Goal: Task Accomplishment & Management: Manage account settings

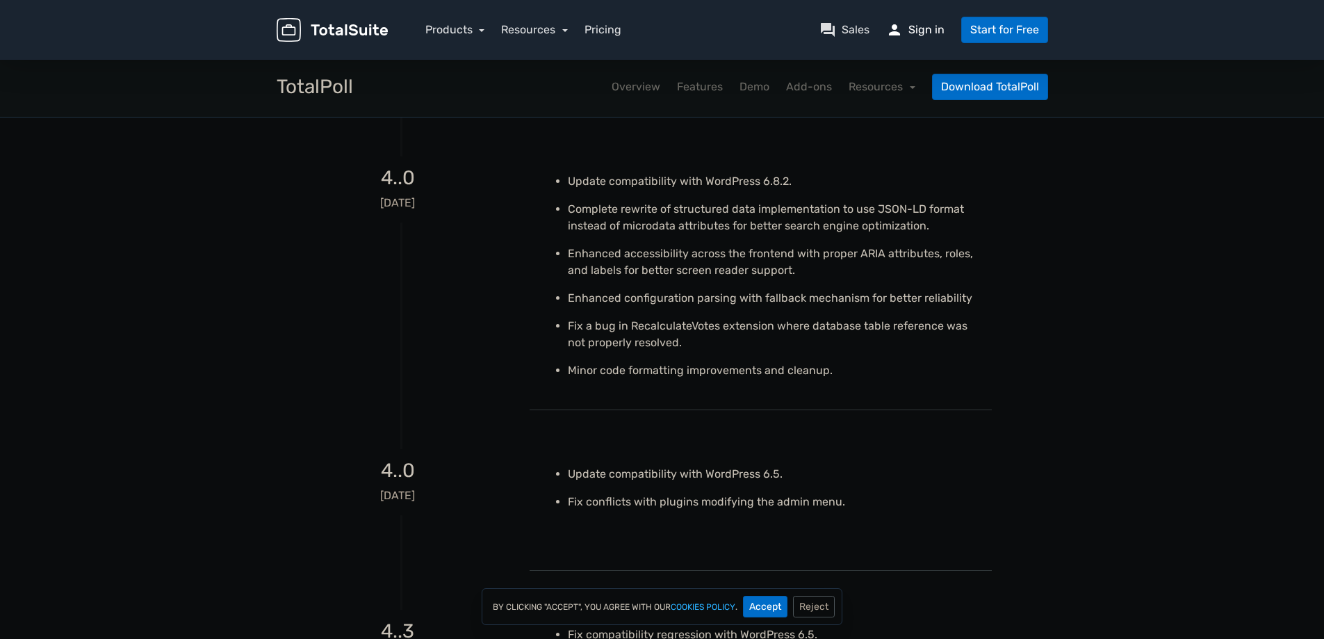
click at [922, 33] on link "person Sign in" at bounding box center [915, 30] width 58 height 17
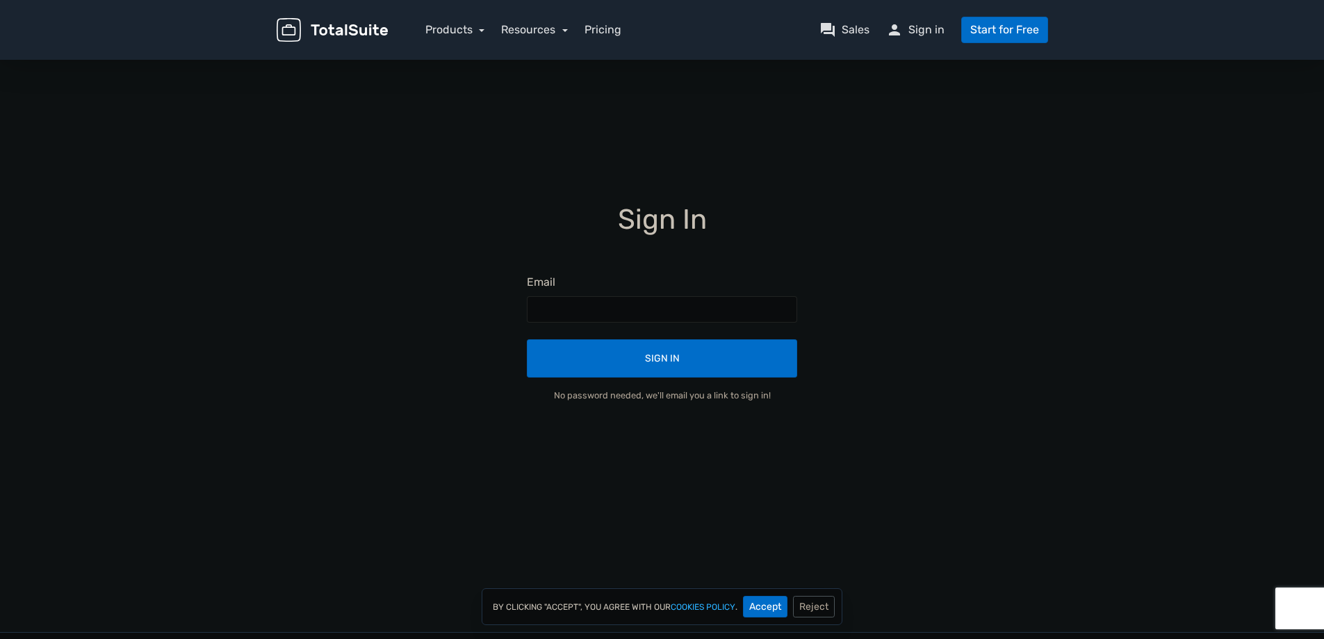
click at [327, 24] on img at bounding box center [332, 30] width 111 height 24
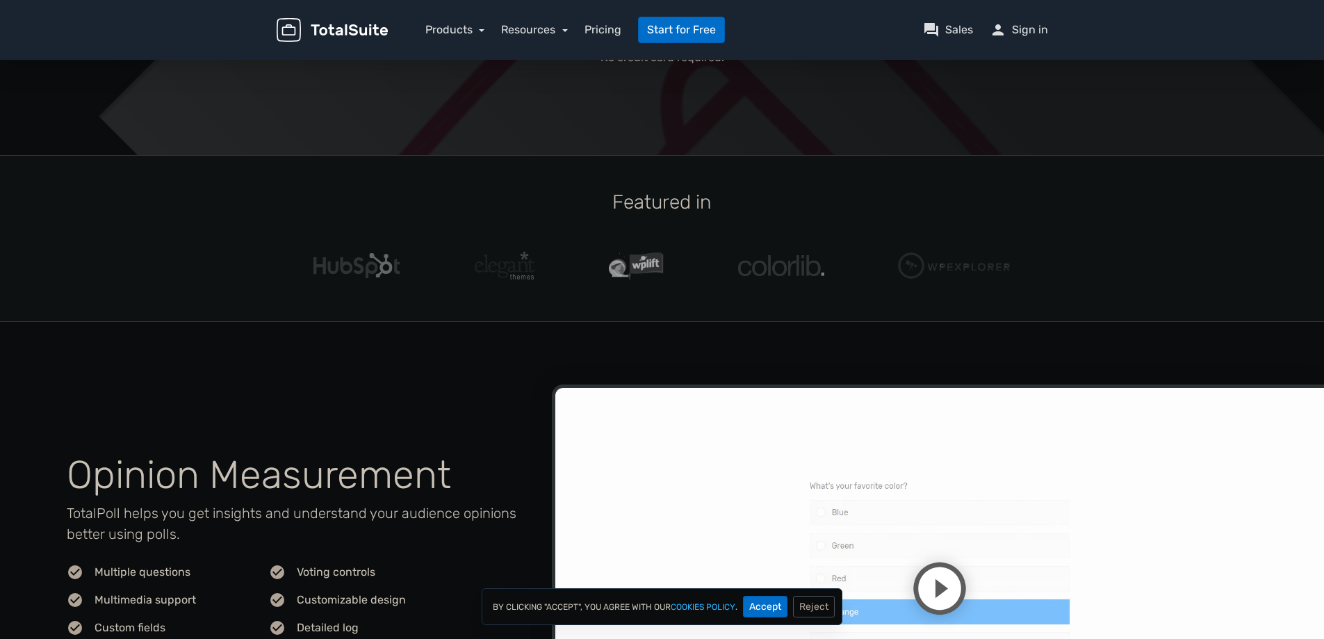
scroll to position [69, 0]
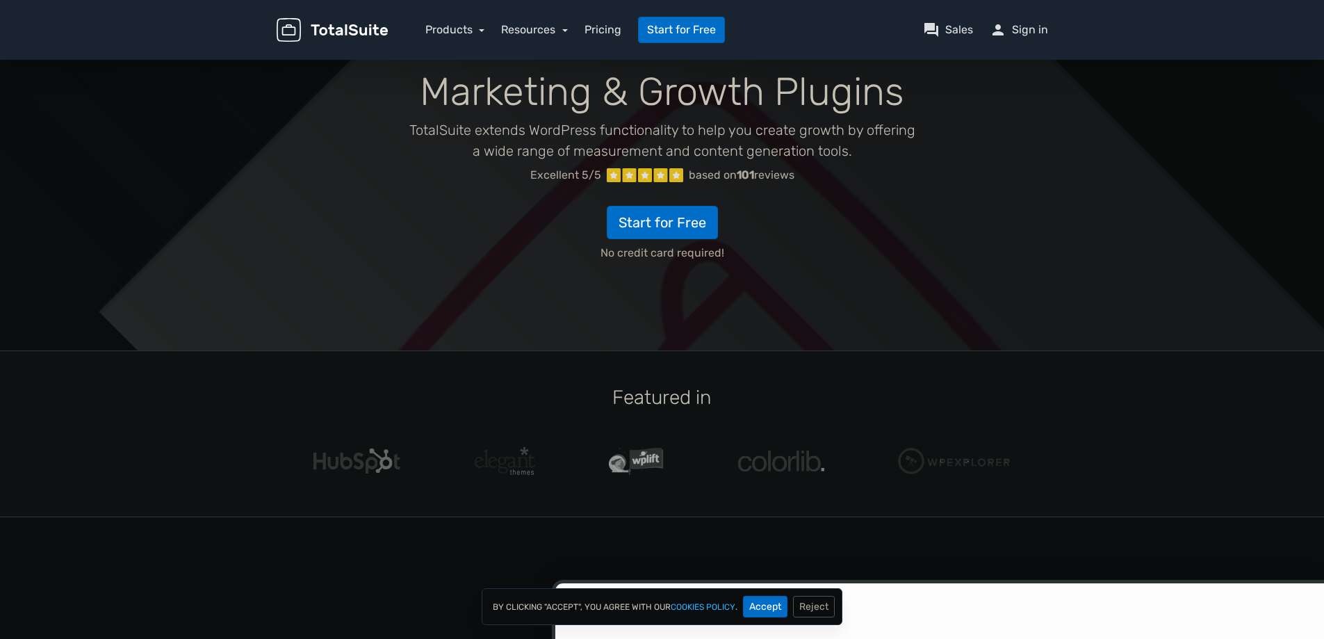
click at [361, 32] on img at bounding box center [332, 30] width 111 height 24
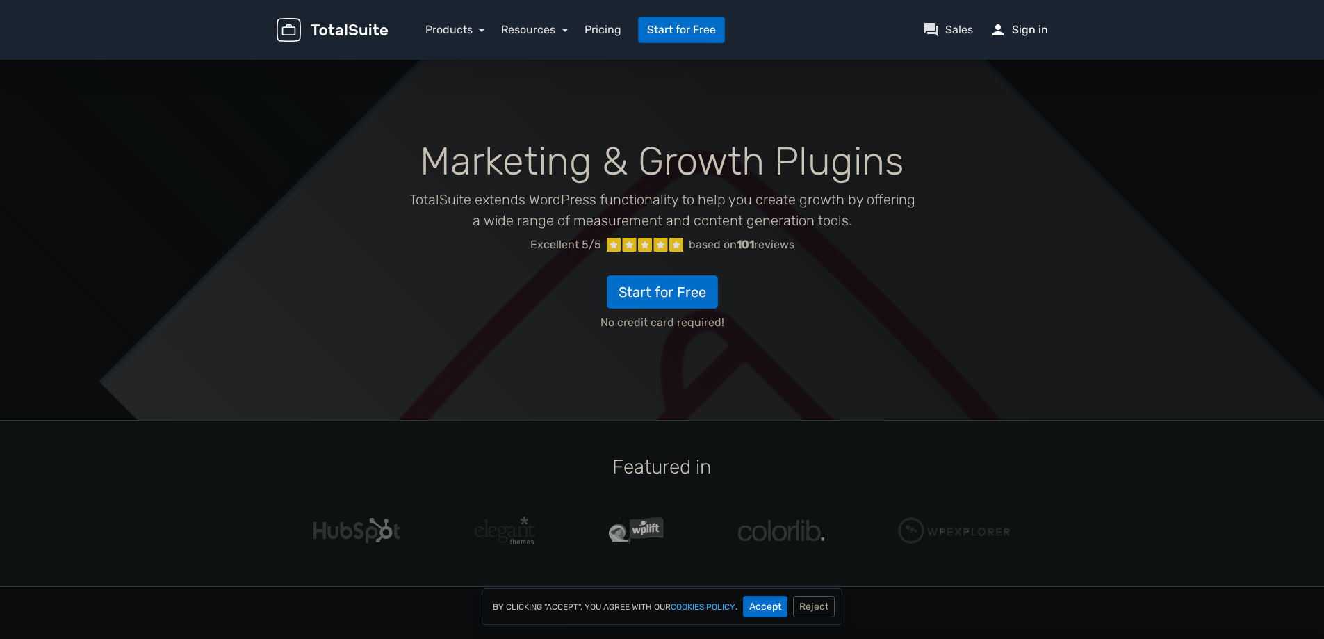
click at [1026, 32] on link "person Sign in" at bounding box center [1018, 30] width 58 height 17
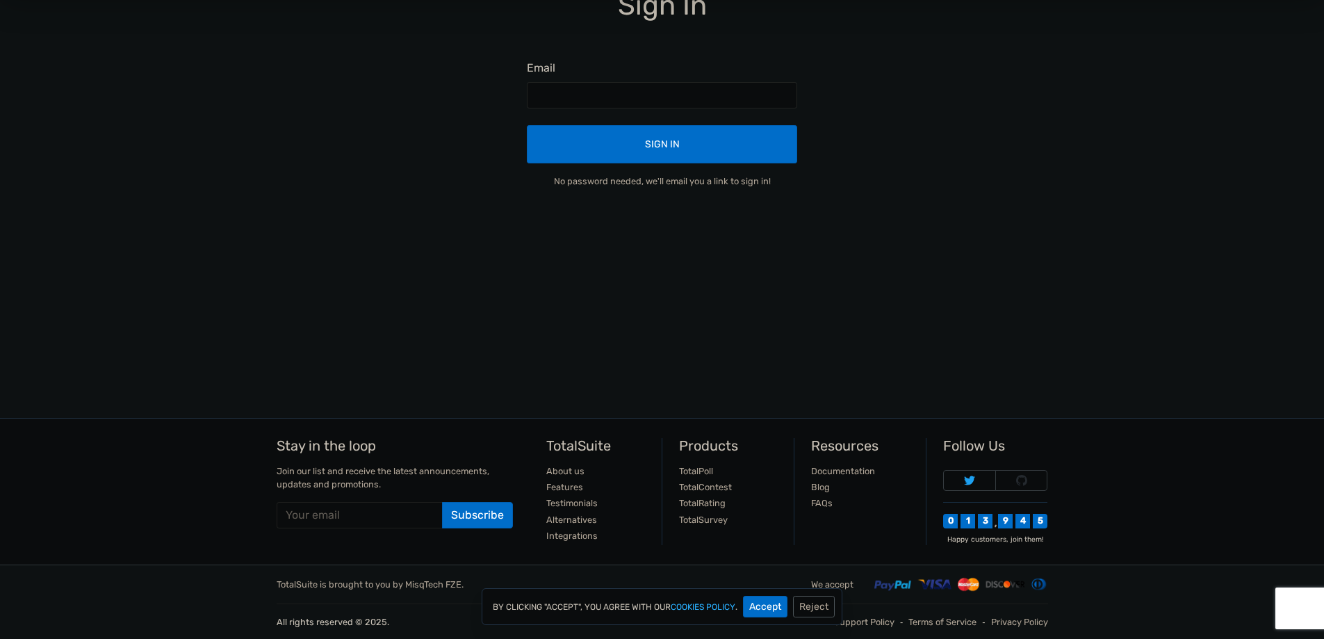
scroll to position [215, 0]
click at [760, 603] on button "Accept" at bounding box center [765, 606] width 44 height 22
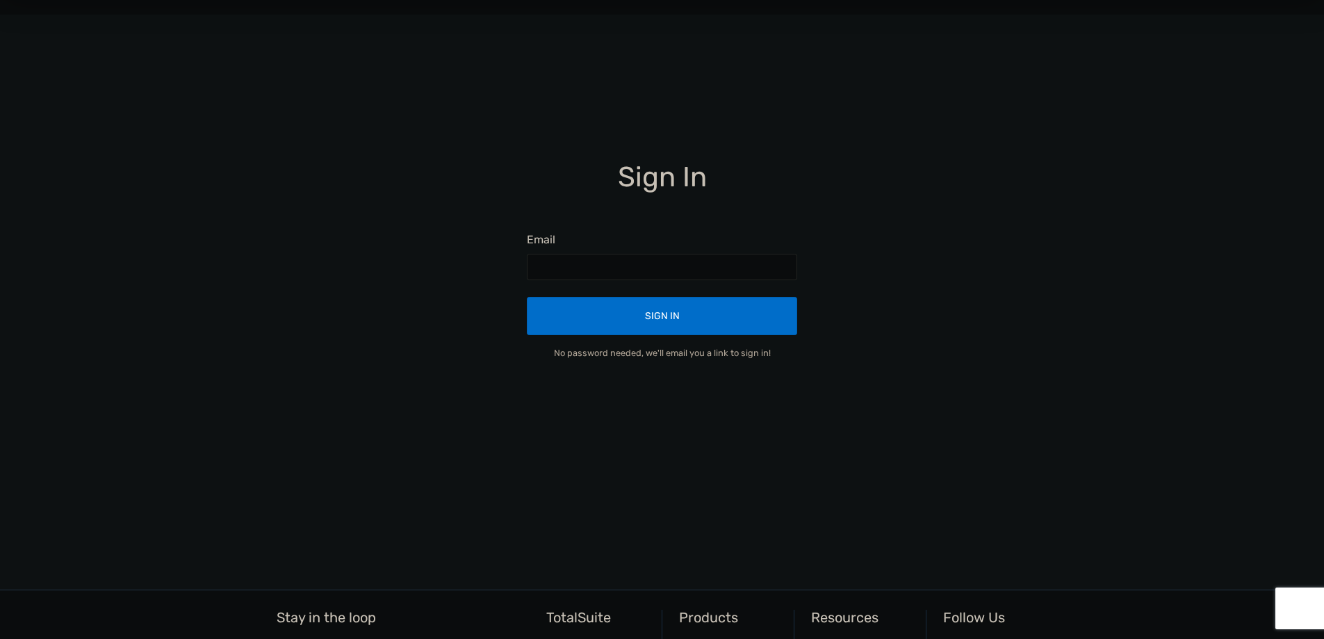
scroll to position [0, 0]
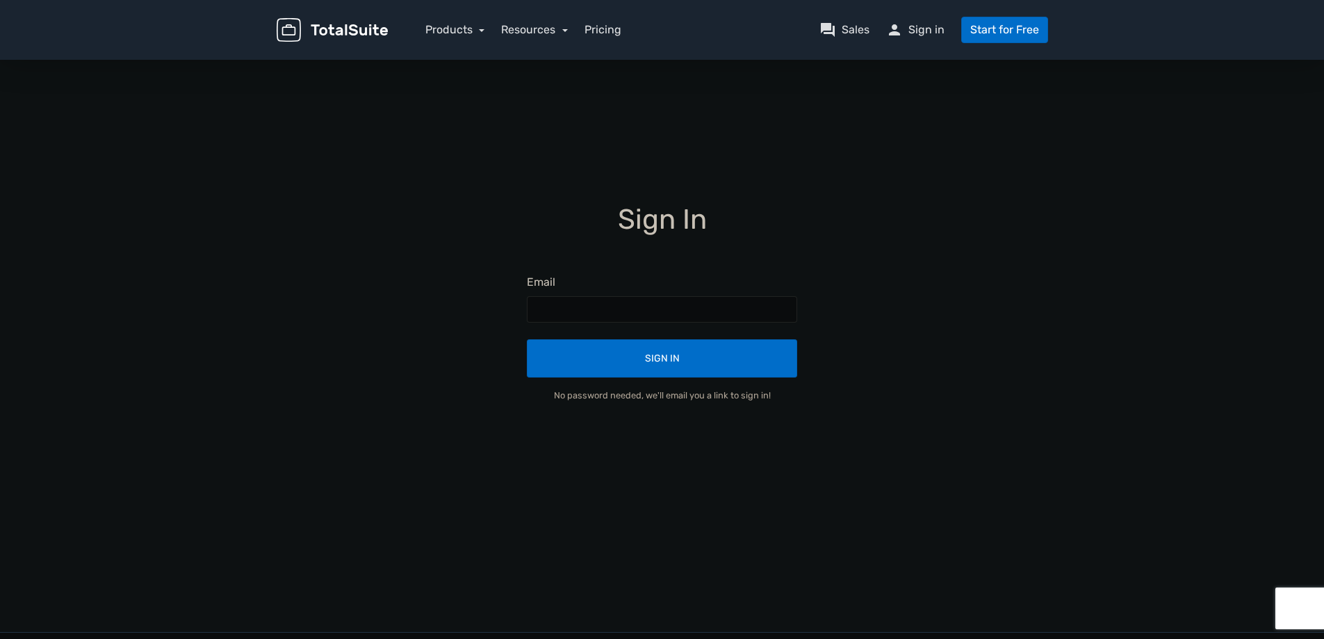
click at [360, 39] on img at bounding box center [332, 30] width 111 height 24
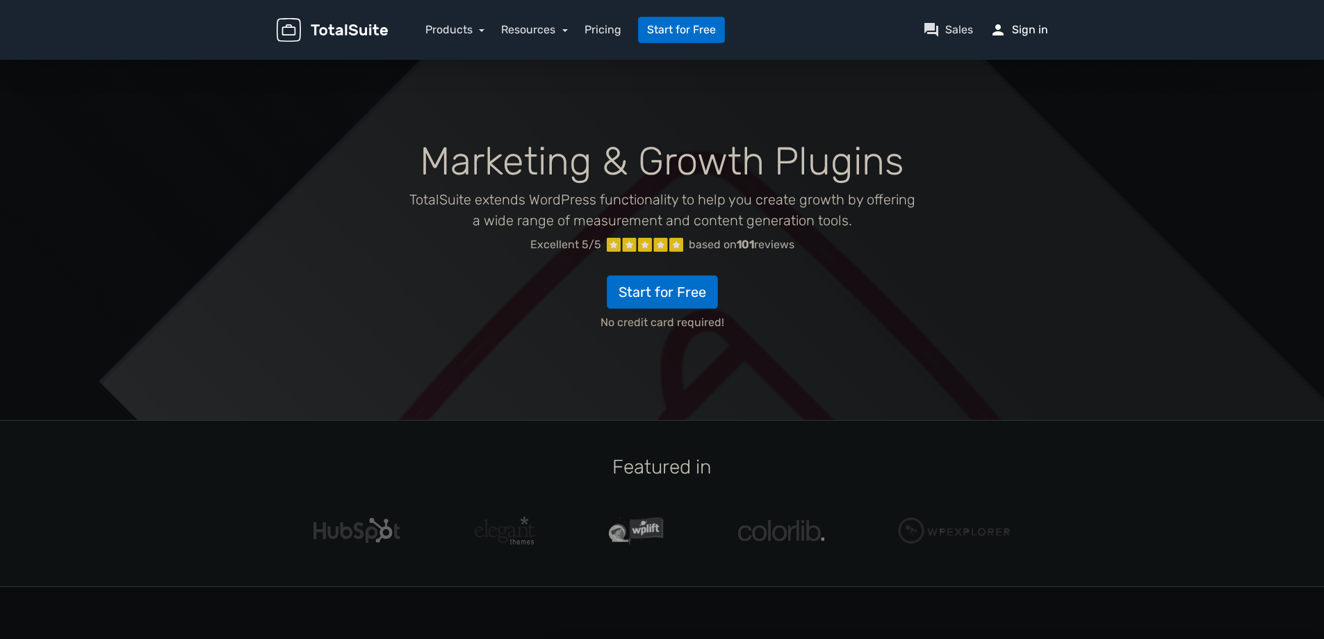
click at [1010, 29] on link "person Sign in" at bounding box center [1018, 30] width 58 height 17
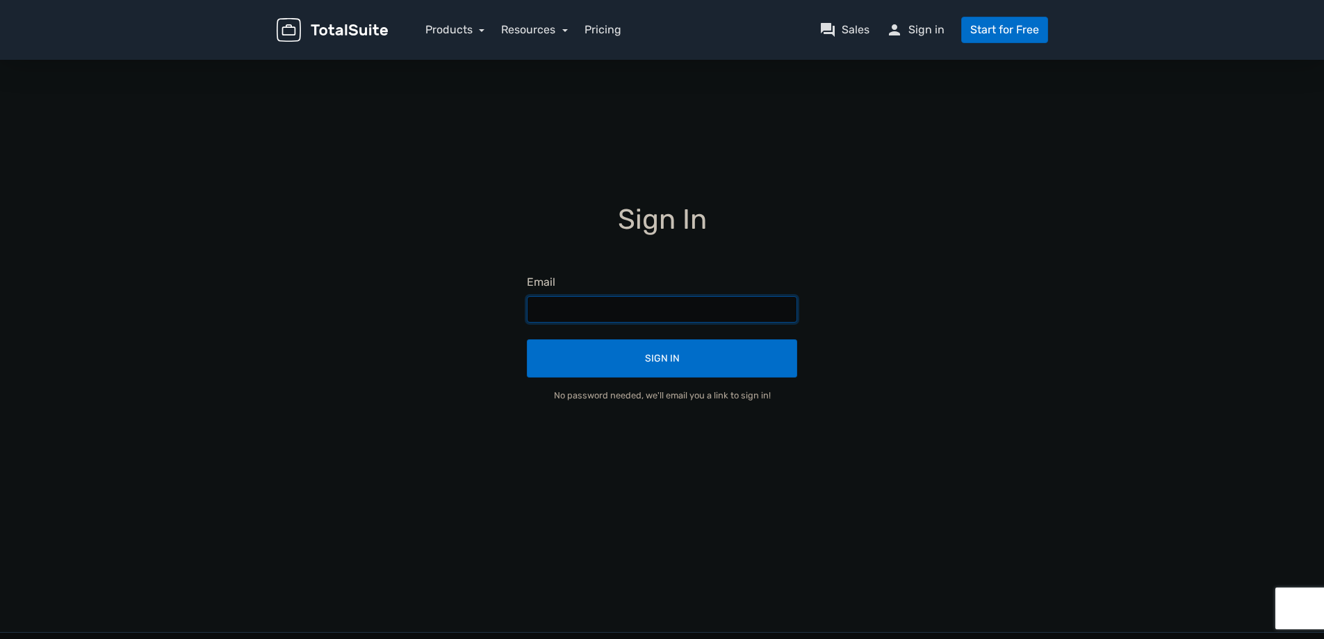
click at [559, 315] on input "text" at bounding box center [662, 309] width 270 height 26
type input "ㅁ"
type input "あ"
type input "[EMAIL_ADDRESS][DOMAIN_NAME]"
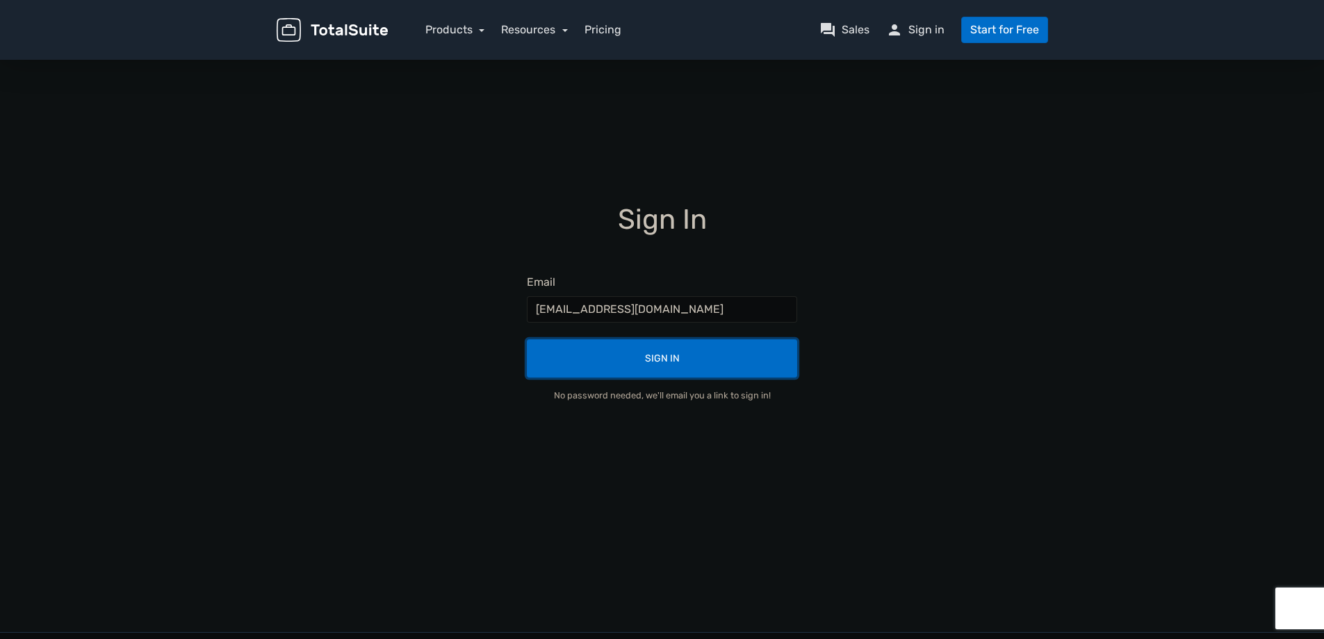
click at [661, 359] on button "Sign In" at bounding box center [662, 358] width 270 height 38
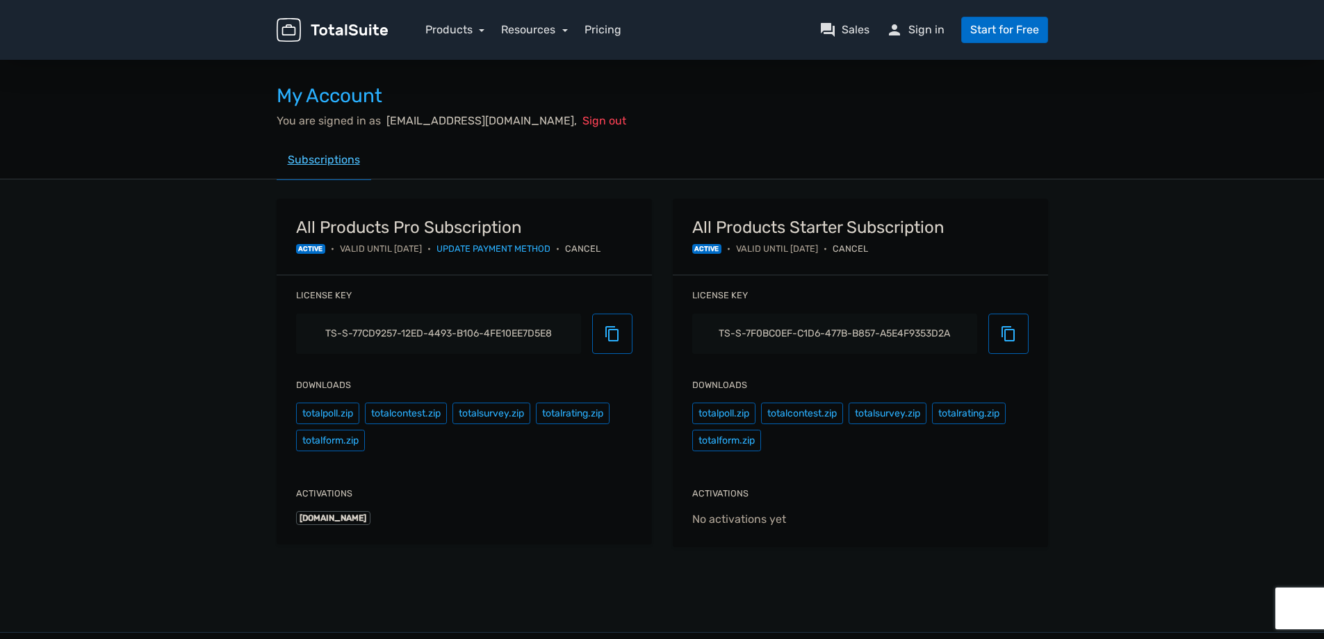
click at [331, 158] on link "Subscriptions" at bounding box center [324, 160] width 94 height 40
click at [327, 158] on link "Subscriptions" at bounding box center [324, 160] width 94 height 40
click at [309, 158] on link "Subscriptions" at bounding box center [324, 160] width 94 height 40
click at [333, 162] on link "Subscriptions" at bounding box center [324, 160] width 94 height 40
click at [346, 31] on img at bounding box center [332, 30] width 111 height 24
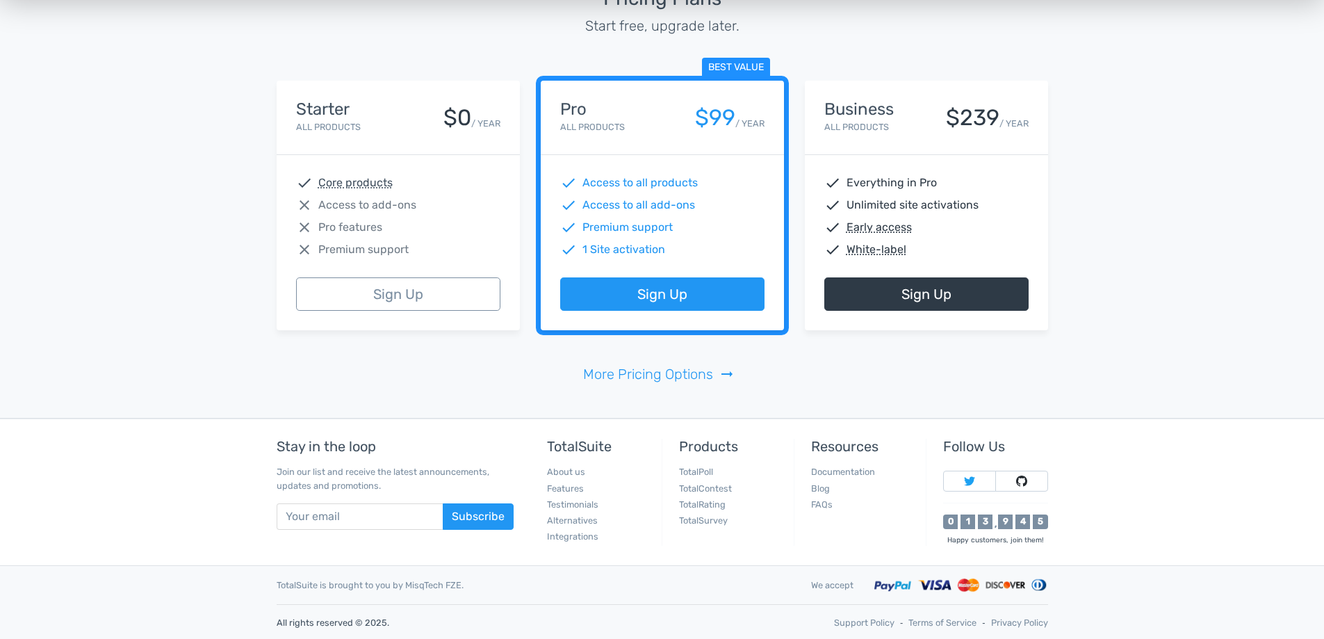
scroll to position [3236, 0]
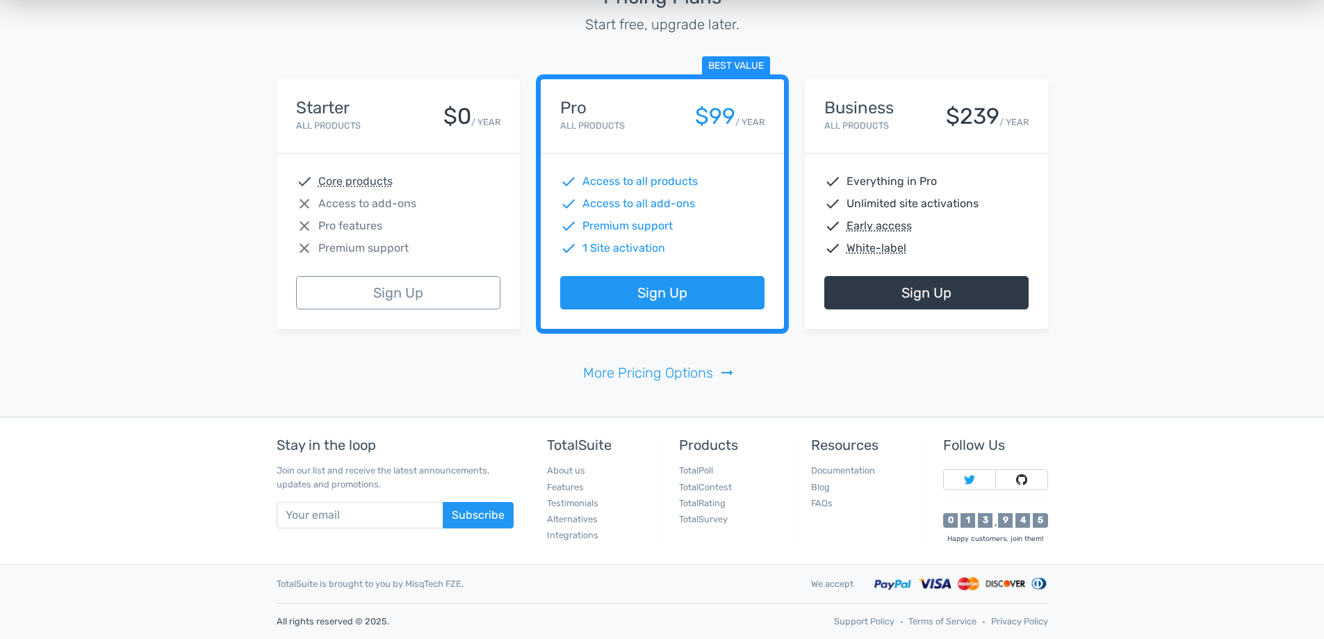
click at [97, 442] on footer "Stay in the loop Join our list and receive the latest announcements, updates an…" at bounding box center [662, 528] width 1324 height 222
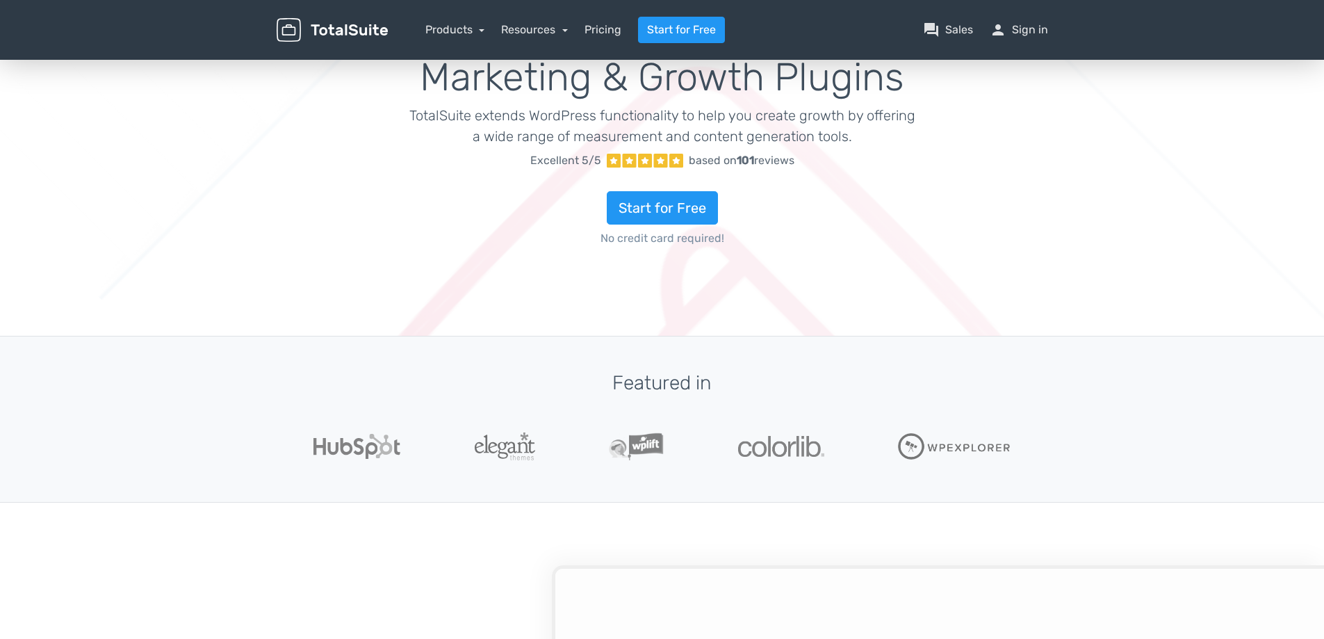
scroll to position [0, 0]
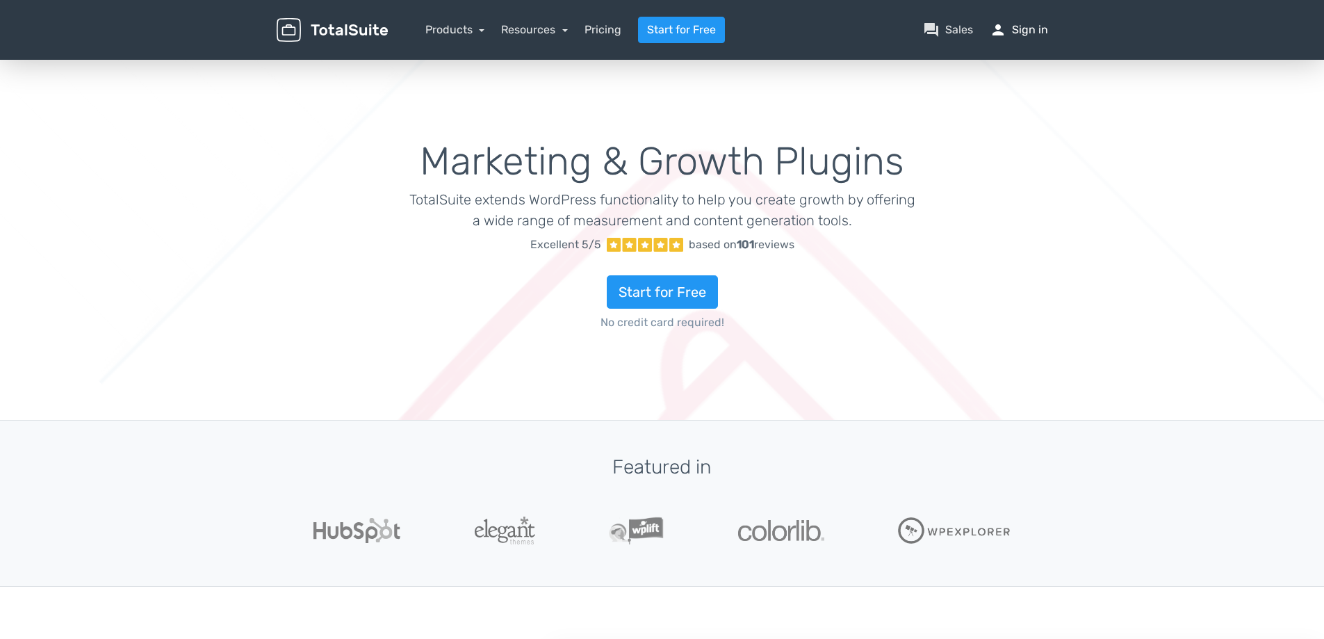
click at [1030, 31] on link "person Sign in" at bounding box center [1018, 30] width 58 height 17
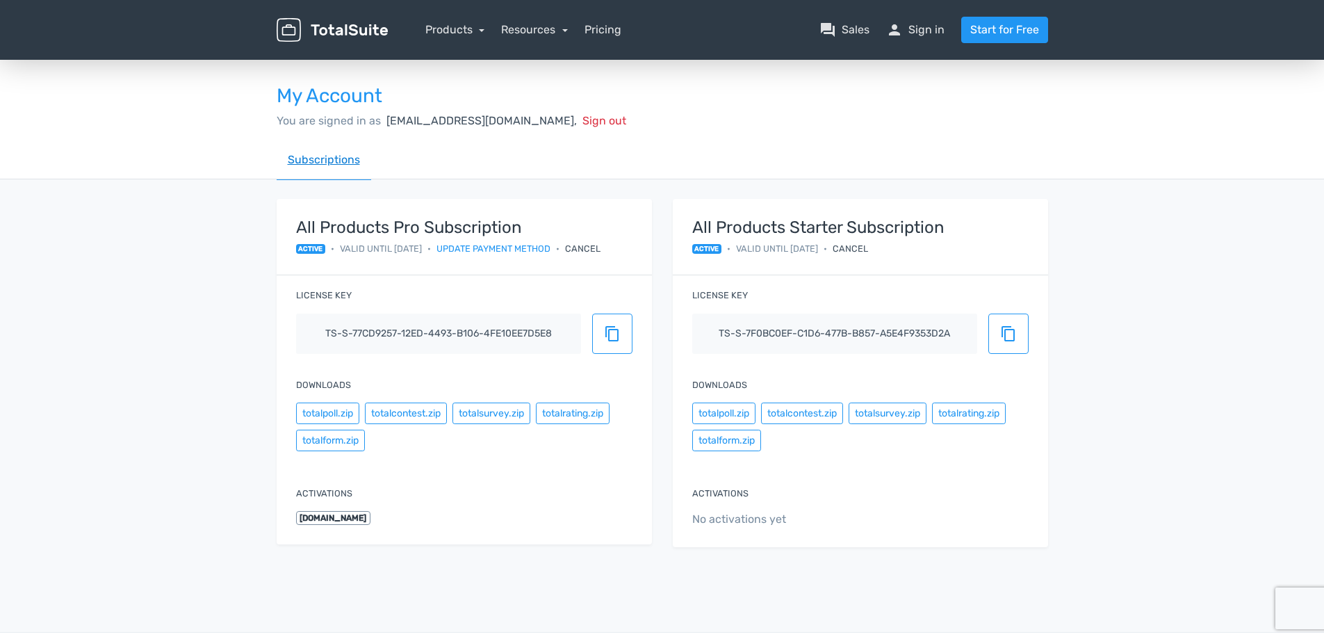
click at [352, 158] on link "Subscriptions" at bounding box center [324, 160] width 94 height 40
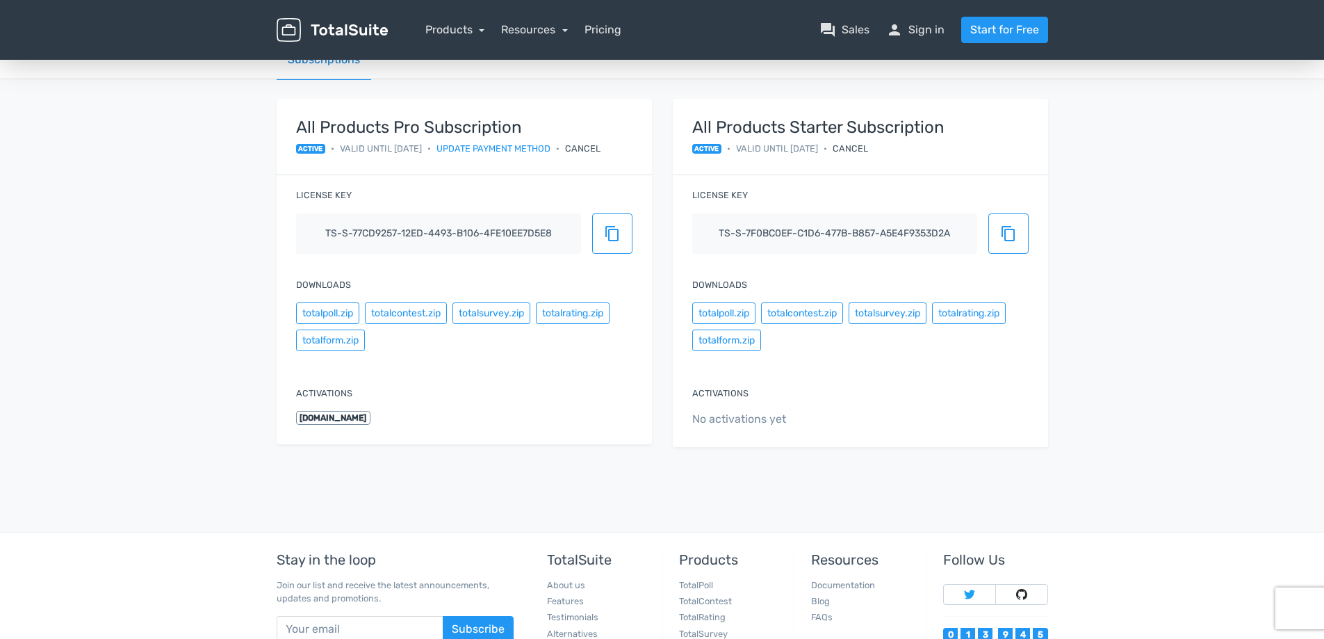
scroll to position [76, 0]
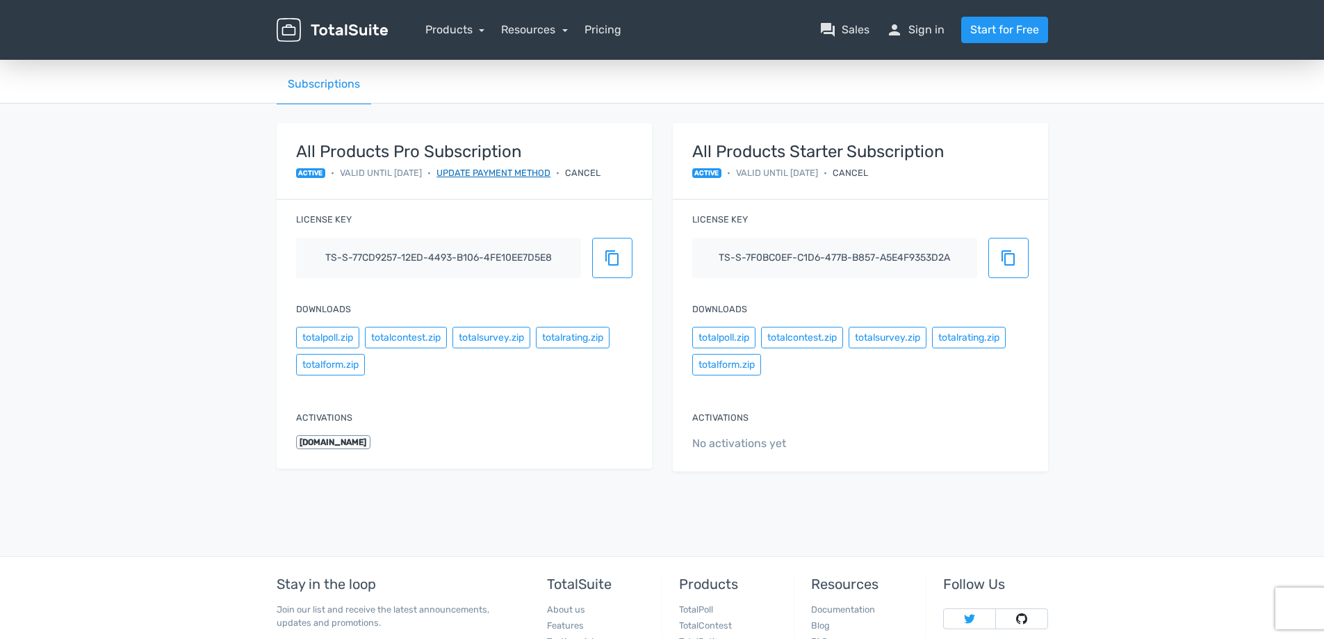
click at [473, 172] on link "Update payment method" at bounding box center [493, 172] width 114 height 13
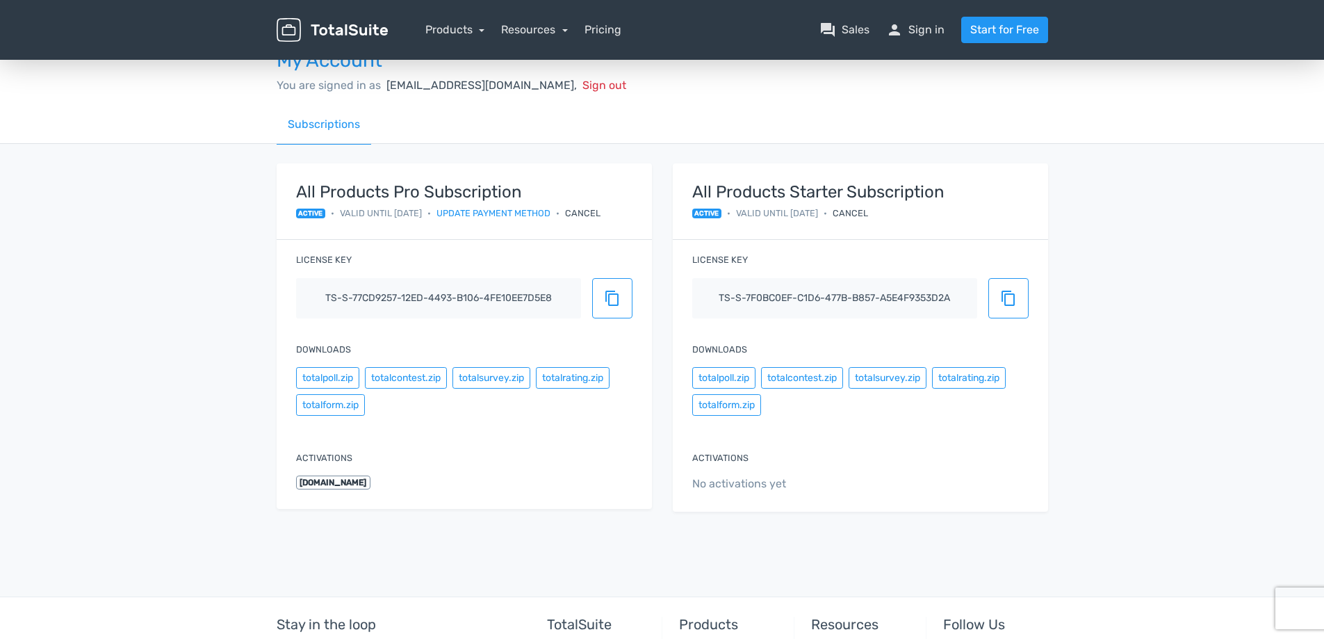
scroll to position [0, 0]
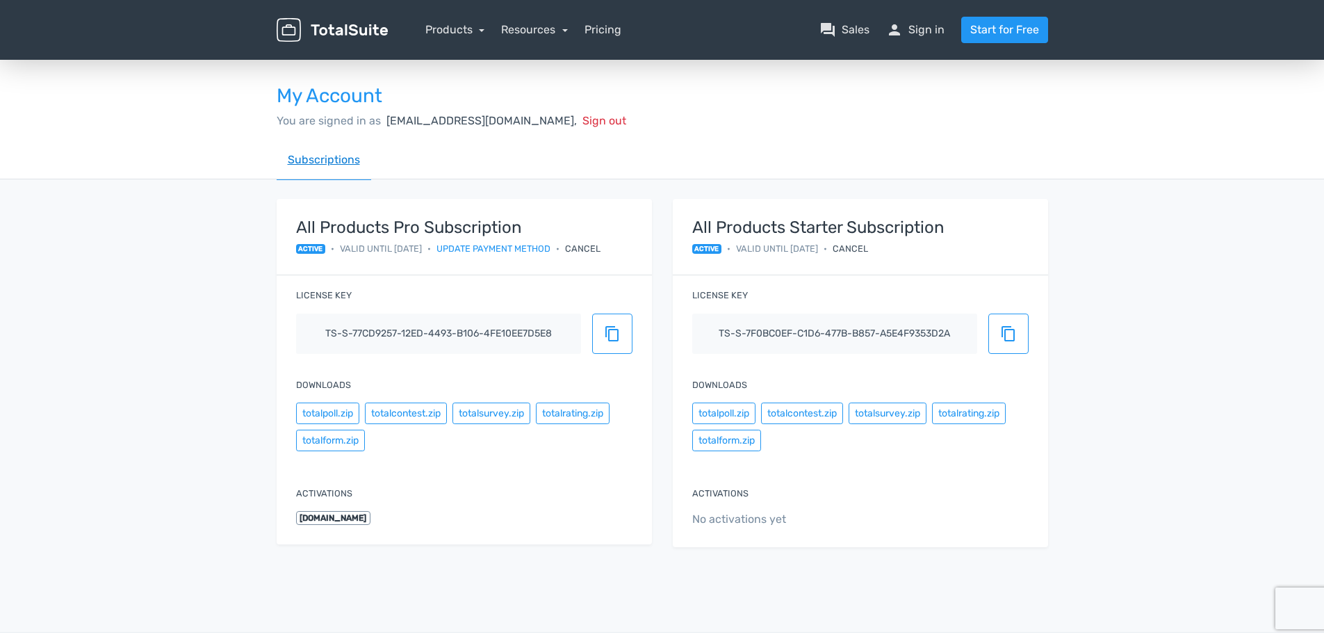
click at [334, 162] on link "Subscriptions" at bounding box center [324, 160] width 94 height 40
click at [530, 33] on link "Resources" at bounding box center [534, 29] width 67 height 13
click at [454, 26] on link "Products" at bounding box center [455, 29] width 60 height 13
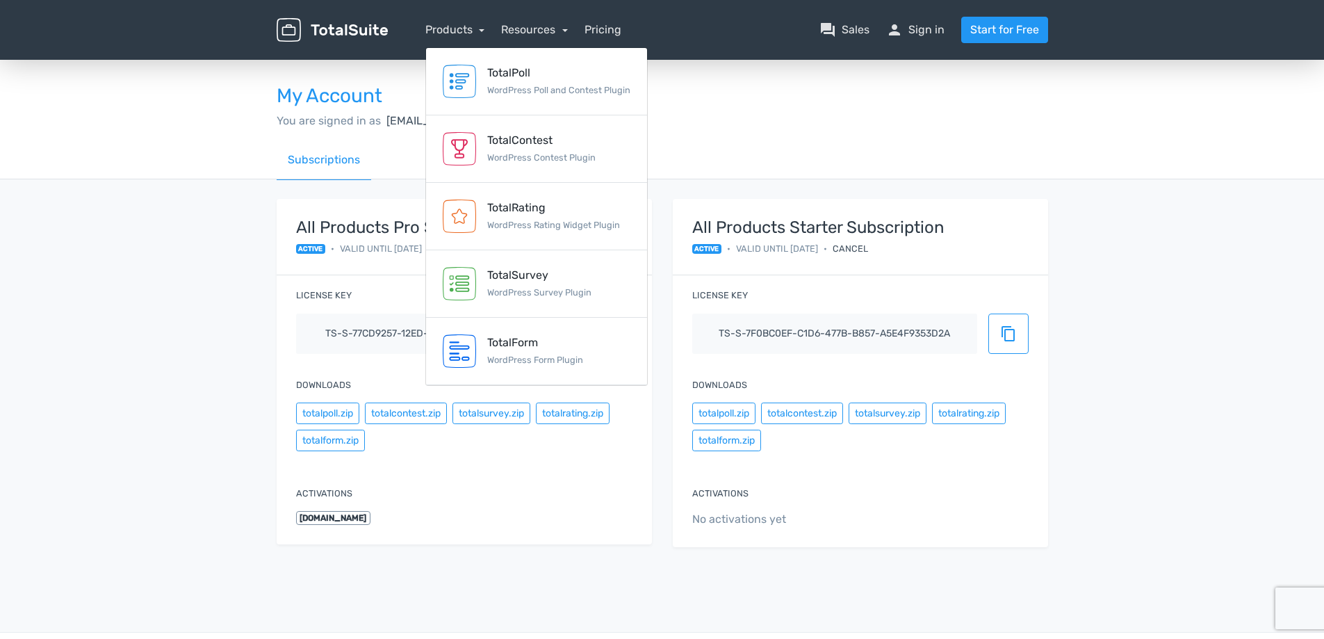
click at [545, 38] on div "Resources article Blog school Documentation support Customer Support" at bounding box center [534, 30] width 67 height 17
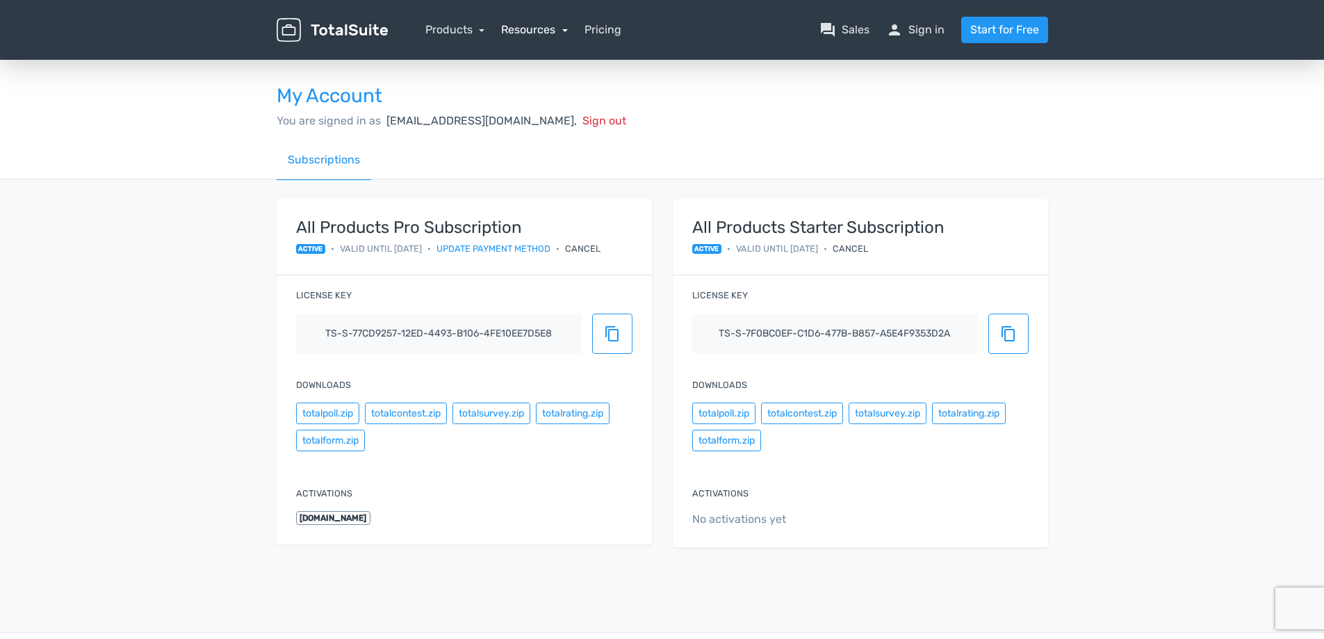
click at [534, 35] on link "Resources" at bounding box center [534, 29] width 67 height 13
click at [907, 122] on div "You are signed in as admin@danmee.jp, Sign out" at bounding box center [662, 121] width 771 height 17
click at [853, 28] on link "question_answer Sales" at bounding box center [844, 30] width 50 height 17
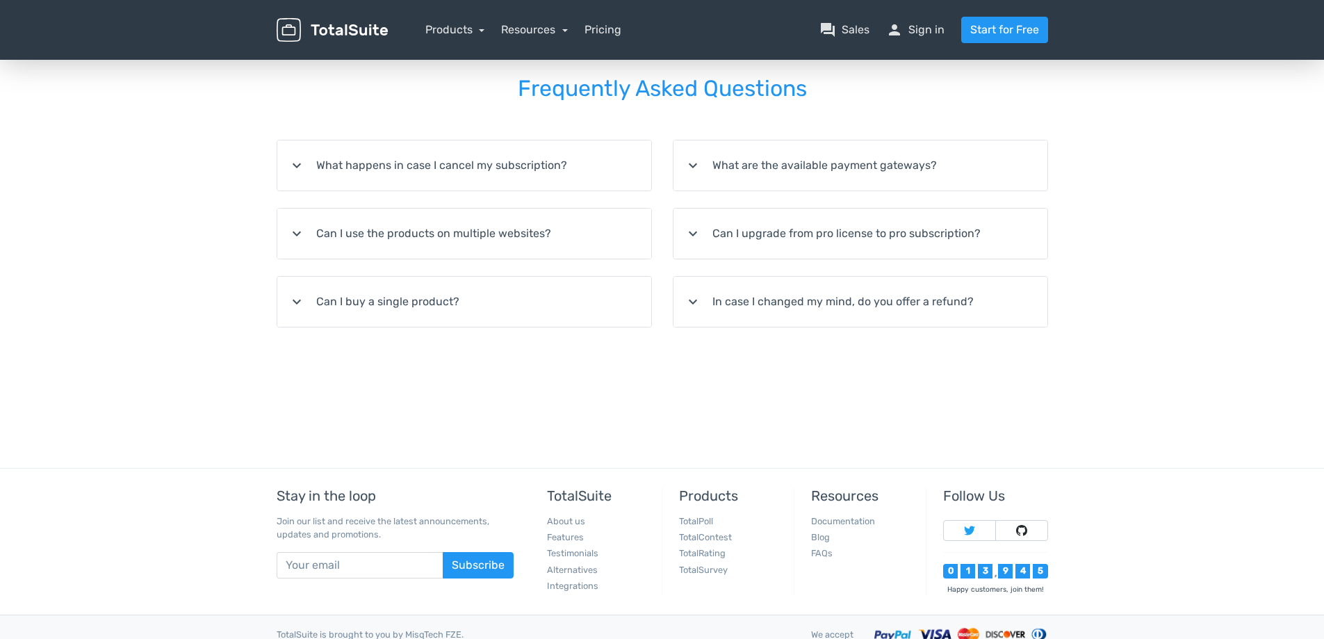
scroll to position [279, 0]
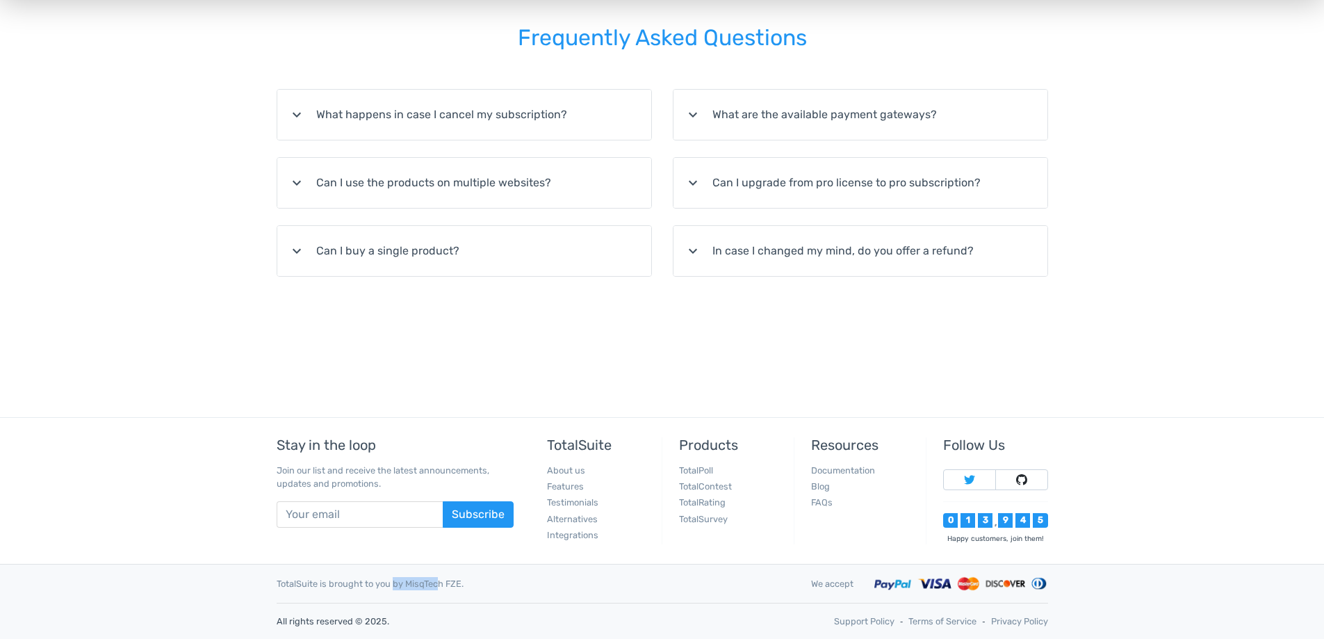
drag, startPoint x: 268, startPoint y: 582, endPoint x: 318, endPoint y: 580, distance: 50.1
click at [318, 580] on div "TotalSuite is brought to you by MisqTech FZE." at bounding box center [533, 583] width 534 height 13
copy div "TotalSuite"
